Goal: Task Accomplishment & Management: Manage account settings

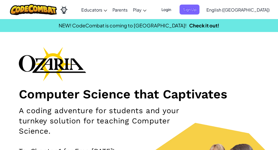
click at [174, 11] on span "Login" at bounding box center [166, 10] width 16 height 10
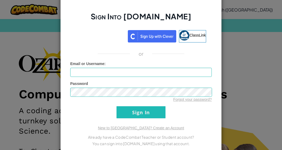
click at [70, 26] on h2 "Sign Into [DOMAIN_NAME]" at bounding box center [140, 19] width 141 height 16
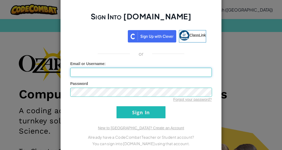
click at [85, 71] on input "Email or Username :" at bounding box center [140, 72] width 141 height 9
type input "AlexanderJvl"
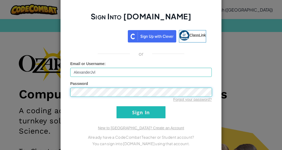
click at [116, 106] on input "Sign In" at bounding box center [140, 112] width 49 height 12
